Goal: Transaction & Acquisition: Purchase product/service

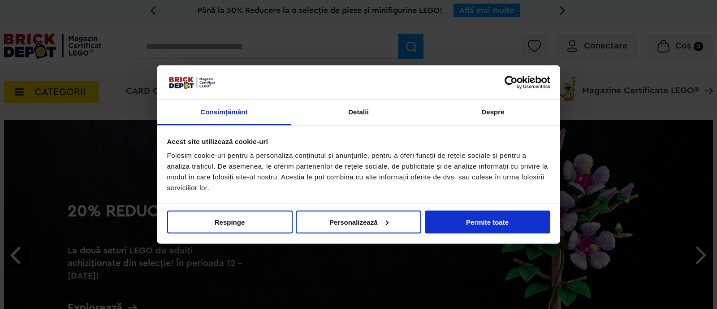
click at [480, 234] on div "Nu vindeți sau nu împărtășiți informațiile mele personale Respinge Permite sele…" at bounding box center [358, 223] width 403 height 40
click at [481, 223] on button "Permite toate" at bounding box center [487, 221] width 125 height 23
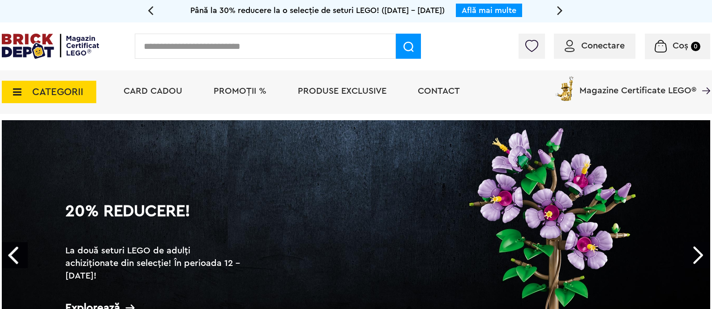
click at [592, 49] on span "Conectare" at bounding box center [602, 45] width 43 height 9
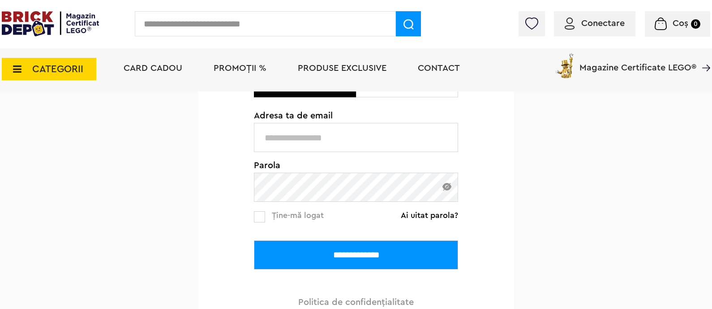
scroll to position [112, 0]
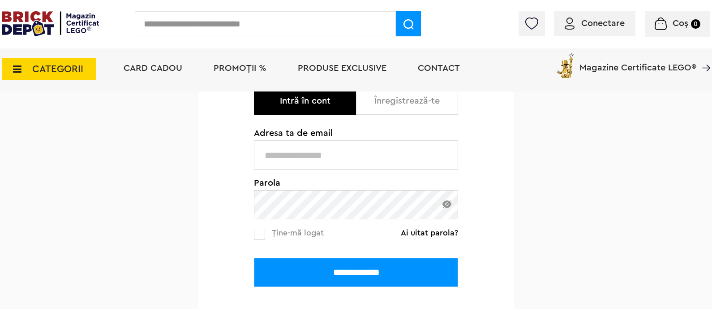
click at [363, 159] on input "text" at bounding box center [356, 154] width 204 height 29
type input "**********"
click at [363, 266] on input "**********" at bounding box center [356, 271] width 204 height 29
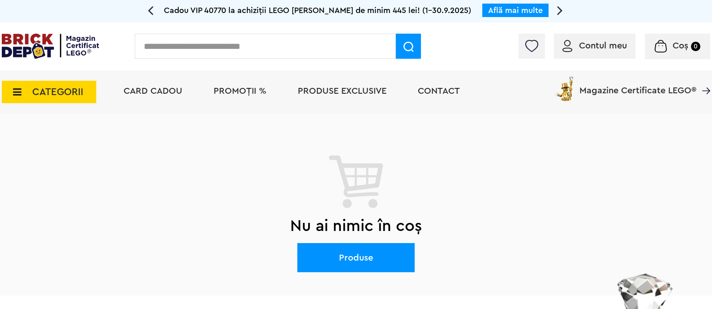
click at [86, 51] on img at bounding box center [50, 46] width 97 height 25
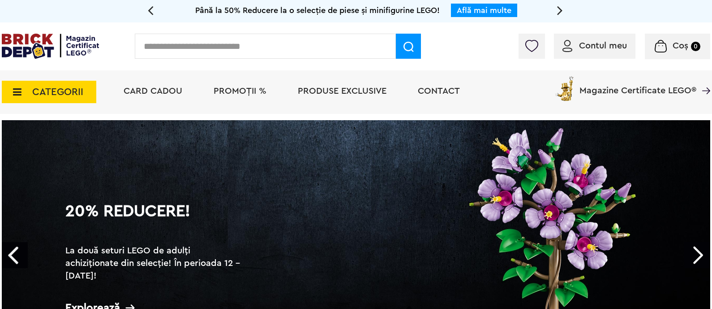
click at [317, 179] on link "20% Reducere! La două seturi LEGO de adulți achiziționate din selecție! În peri…" at bounding box center [356, 255] width 708 height 271
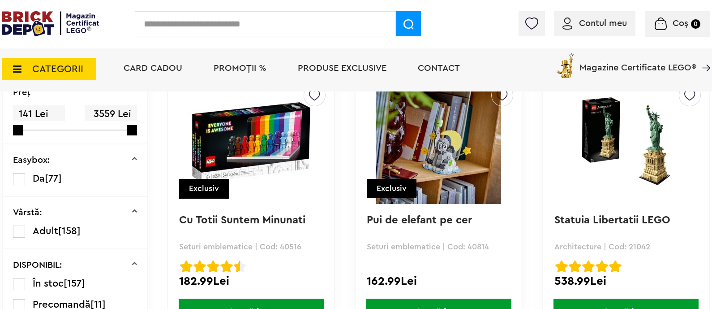
scroll to position [336, 0]
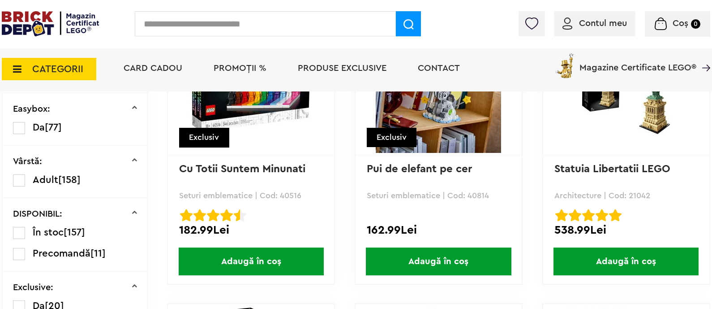
click at [417, 267] on span "Adaugă în coș" at bounding box center [438, 261] width 145 height 28
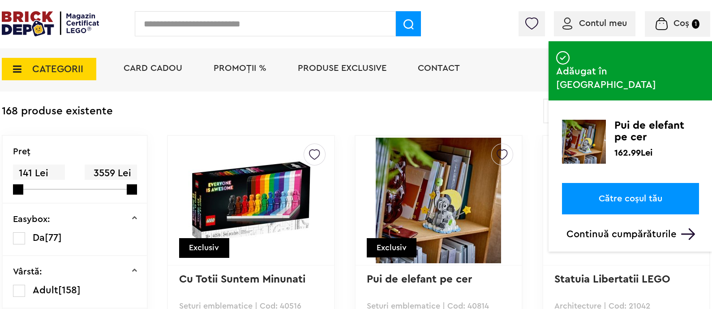
scroll to position [280, 0]
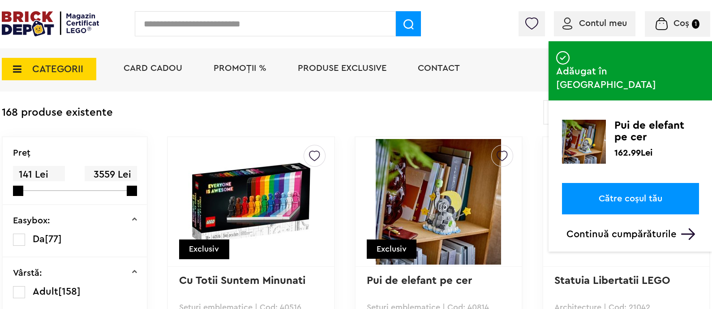
click at [579, 183] on link "Către coșul tău" at bounding box center [630, 198] width 137 height 31
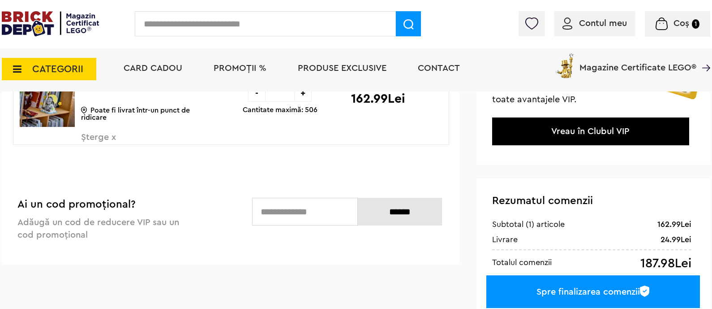
scroll to position [168, 0]
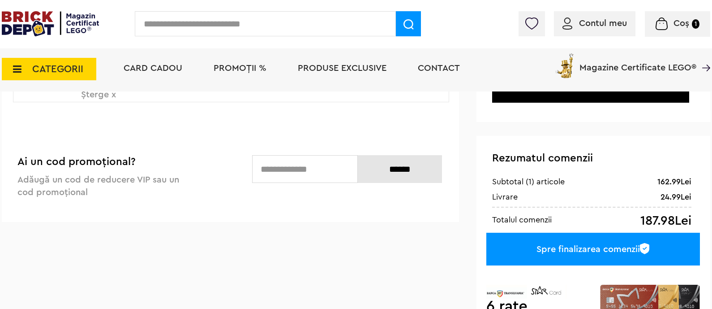
click at [576, 244] on div "Spre finalizarea comenzii" at bounding box center [593, 248] width 214 height 33
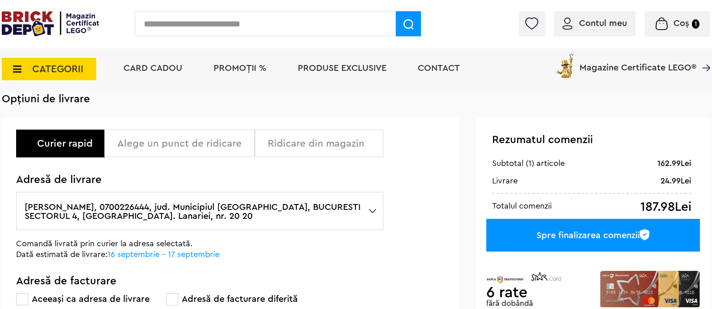
click at [586, 233] on div "Spre finalizarea comenzii" at bounding box center [593, 235] width 214 height 33
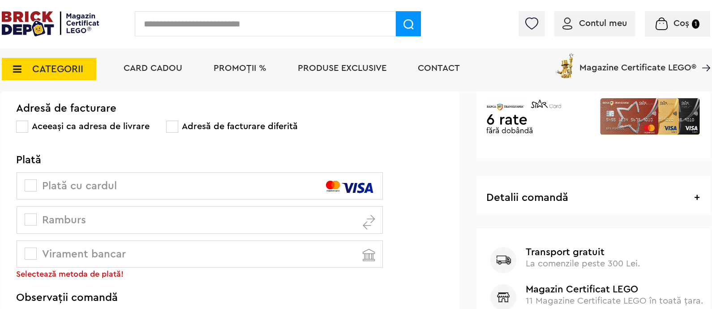
click at [110, 252] on span "Virament bancar" at bounding box center [75, 254] width 99 height 11
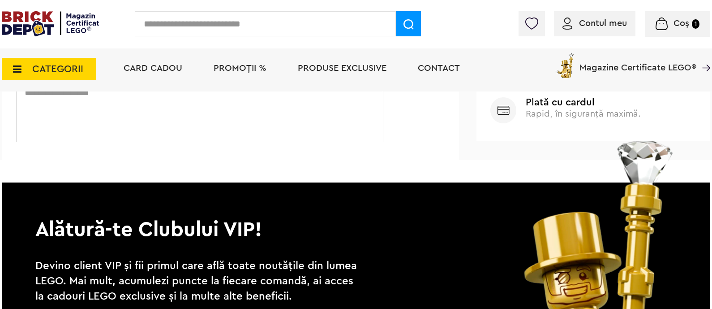
scroll to position [116, 0]
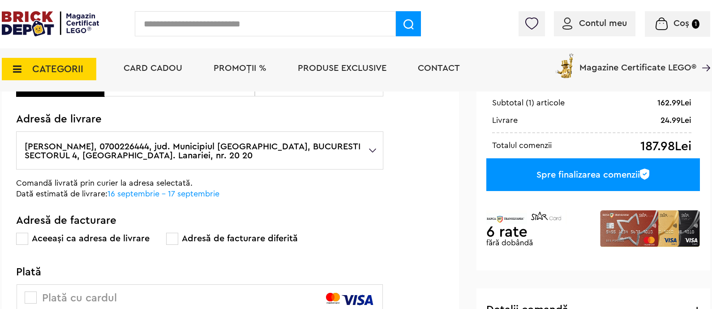
click at [618, 173] on div "Spre finalizarea comenzii" at bounding box center [593, 174] width 214 height 33
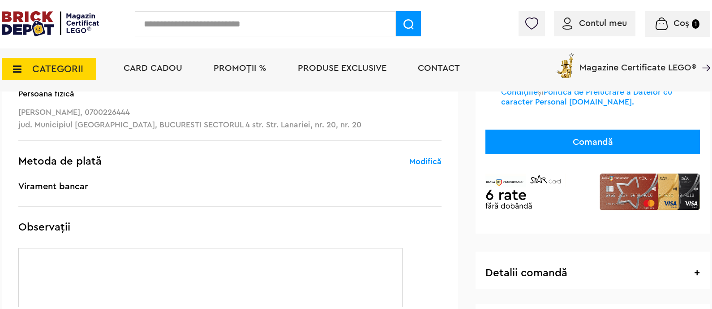
scroll to position [168, 0]
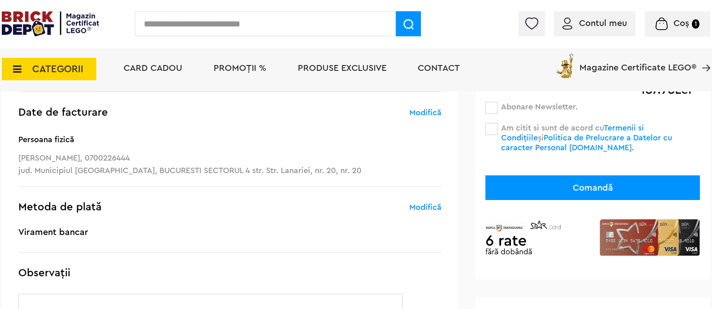
click at [486, 124] on span at bounding box center [491, 129] width 12 height 12
click at [523, 188] on button "Comandă" at bounding box center [592, 187] width 215 height 25
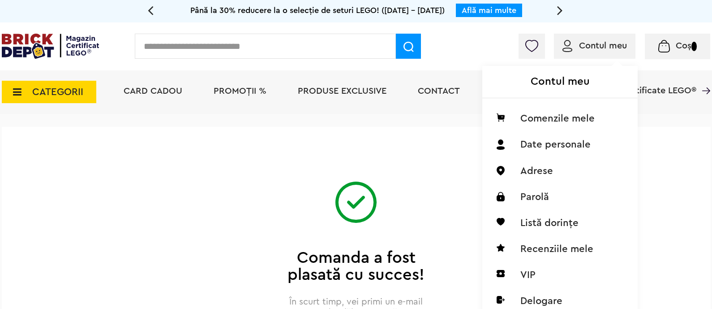
drag, startPoint x: 586, startPoint y: 55, endPoint x: 588, endPoint y: 48, distance: 7.1
click at [586, 54] on div "Contul meu Comenzile mele Date personale Adrese Parolă Listă dorințe Recenziile…" at bounding box center [558, 181] width 153 height 276
click at [572, 110] on li "Comenzile mele" at bounding box center [560, 118] width 142 height 26
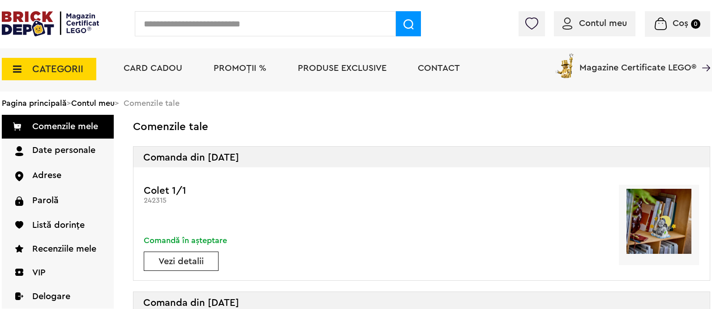
scroll to position [56, 0]
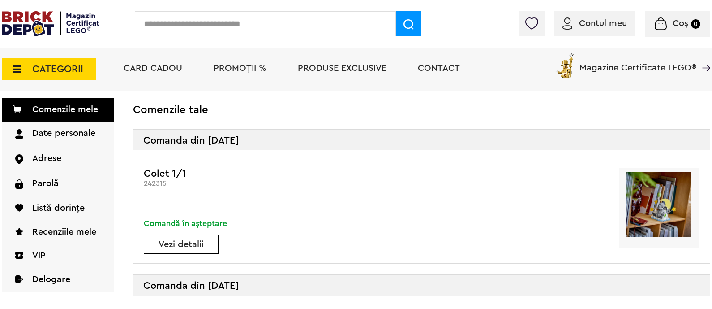
click at [194, 249] on div "Vezi detalii" at bounding box center [181, 243] width 75 height 19
click at [202, 240] on link "Vezi detalii" at bounding box center [181, 244] width 74 height 9
